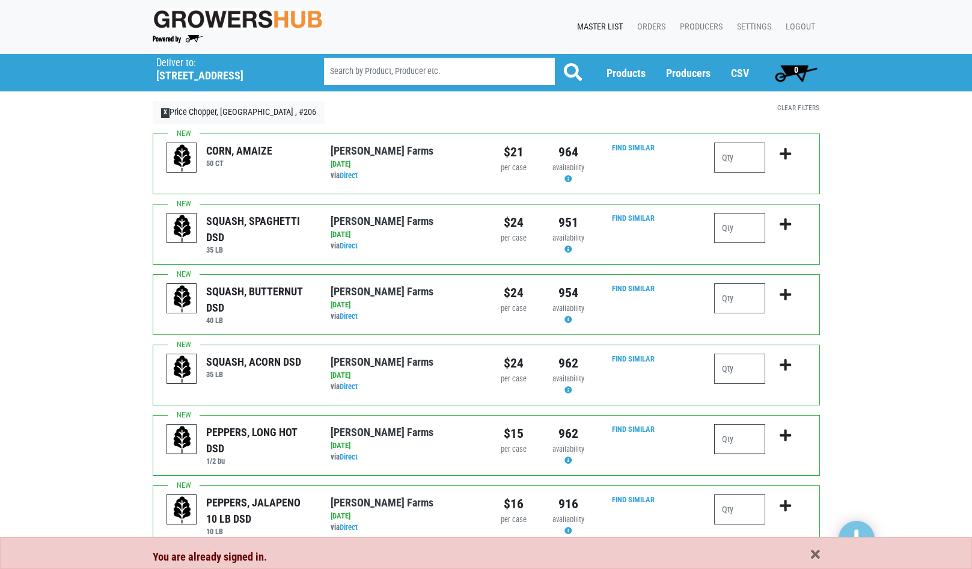
click at [742, 440] on input "number" at bounding box center [739, 439] width 51 height 30
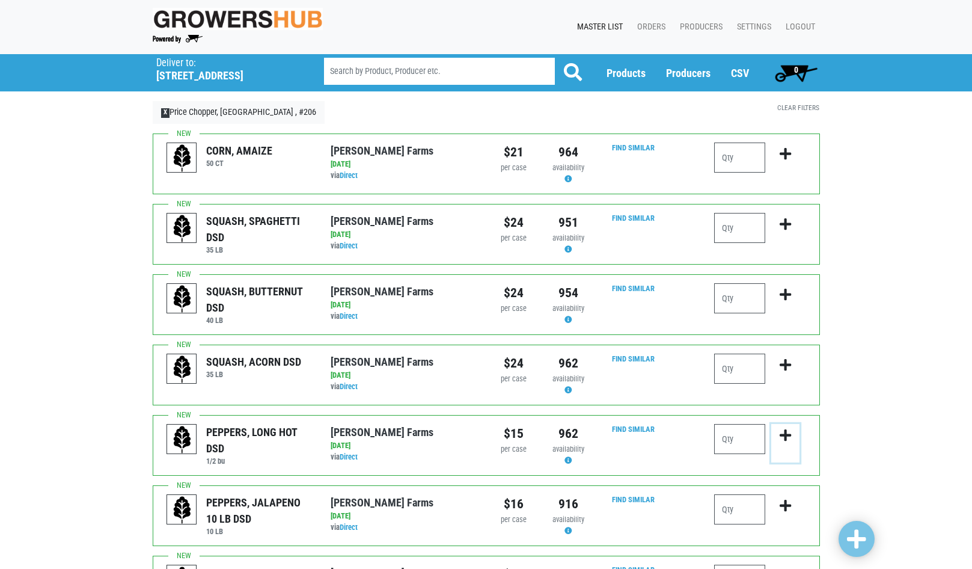
click at [789, 434] on icon "submit" at bounding box center [785, 435] width 11 height 13
click at [750, 436] on input "number" at bounding box center [739, 439] width 51 height 30
type input "1"
click at [789, 436] on icon "submit" at bounding box center [785, 435] width 11 height 13
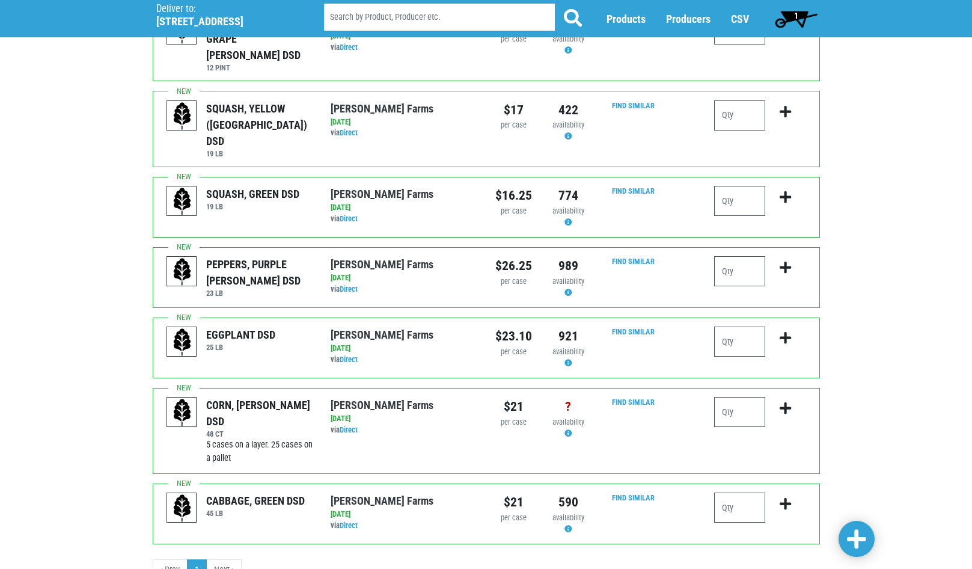
scroll to position [1010, 0]
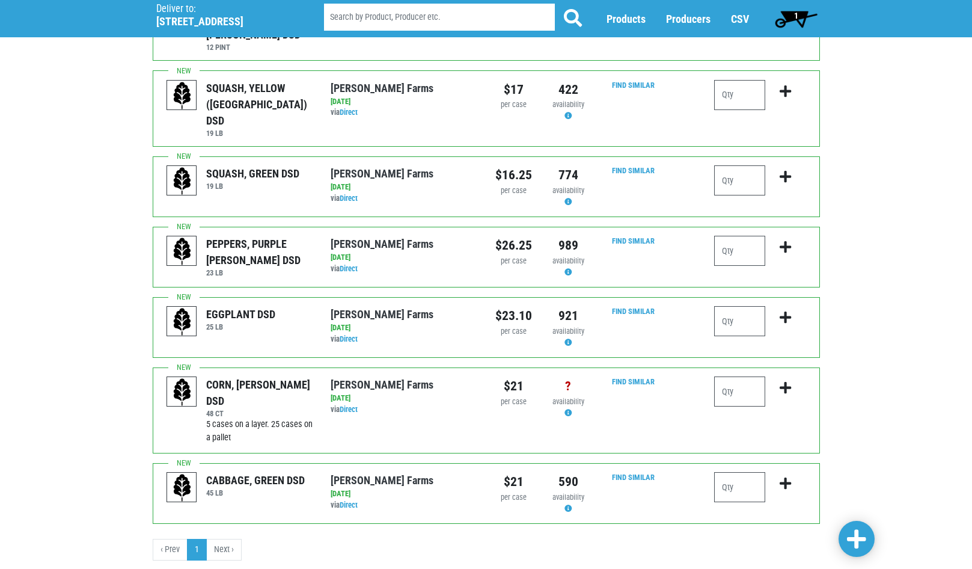
click at [224, 539] on li "Next ›" at bounding box center [224, 550] width 35 height 22
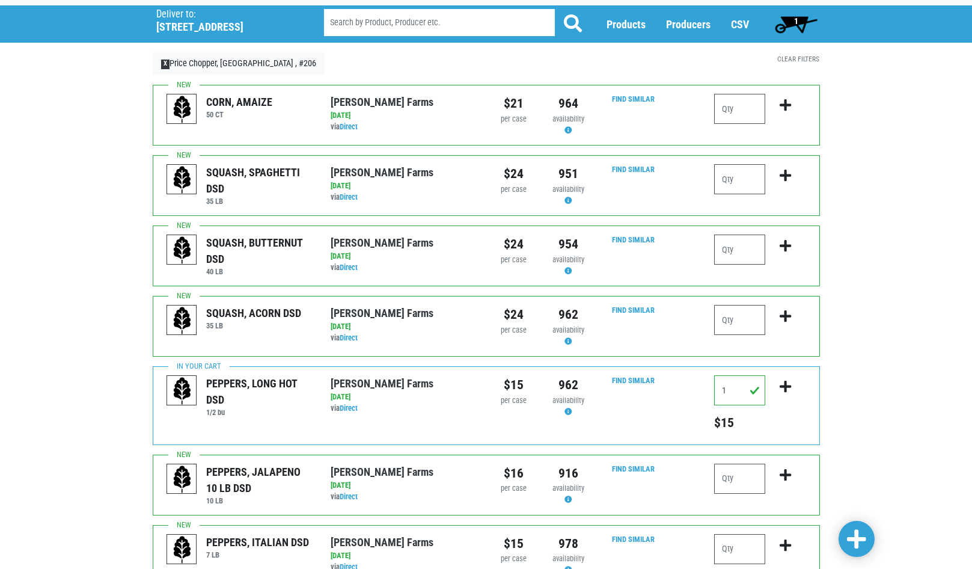
scroll to position [0, 0]
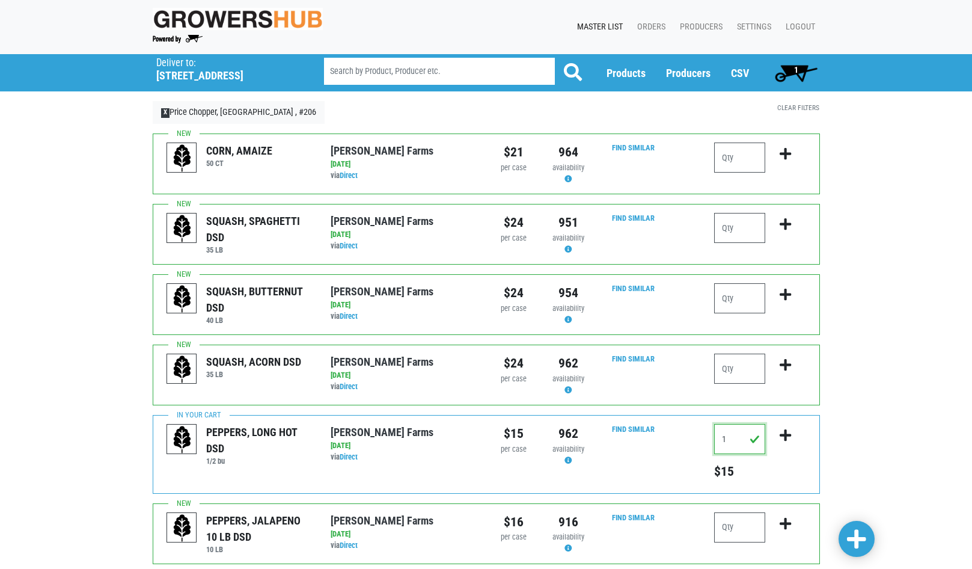
click at [729, 436] on input "1" at bounding box center [739, 439] width 51 height 30
click at [802, 102] on div "Clear Filters" at bounding box center [771, 117] width 114 height 32
click at [804, 106] on link "Clear Filters" at bounding box center [798, 107] width 42 height 8
